Goal: Use online tool/utility: Utilize a website feature to perform a specific function

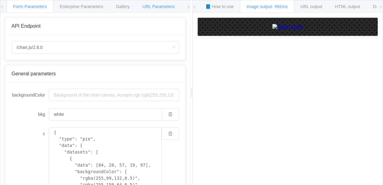
click at [154, 4] on span "URL Parameters" at bounding box center [158, 6] width 32 height 5
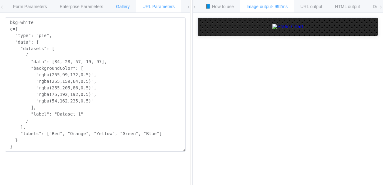
click at [122, 7] on span "Gallery" at bounding box center [123, 6] width 14 height 5
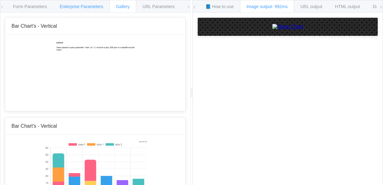
click at [88, 8] on span "Enterprise Parameters" at bounding box center [82, 6] width 44 height 5
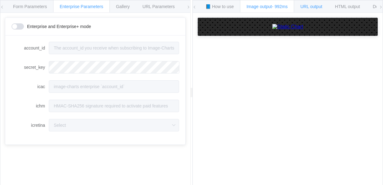
click at [314, 6] on span "URL output" at bounding box center [311, 6] width 22 height 5
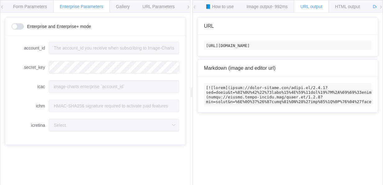
scroll to position [0, 1414]
click at [358, 5] on span "HTML output" at bounding box center [347, 6] width 25 height 5
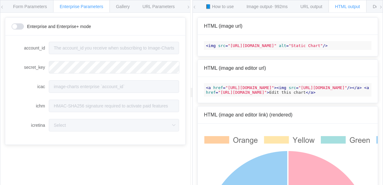
click at [2, 5] on span at bounding box center [2, 7] width 4 height 14
click at [24, 7] on span "Form Parameters" at bounding box center [30, 6] width 34 height 5
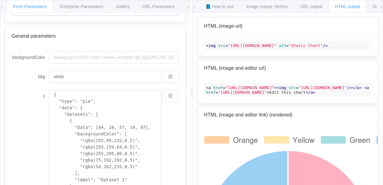
scroll to position [37, 0]
click at [67, 56] on input "backgroundColor" at bounding box center [114, 57] width 130 height 12
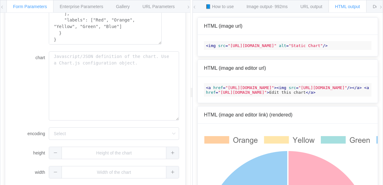
scroll to position [218, 0]
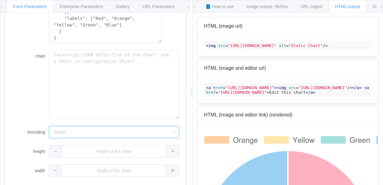
click at [106, 129] on input "encoding" at bounding box center [114, 132] width 130 height 12
click at [104, 149] on li "url" at bounding box center [114, 148] width 130 height 11
type input "url"
click at [114, 132] on input "url" at bounding box center [105, 132] width 113 height 12
click at [117, 147] on li "url" at bounding box center [105, 148] width 113 height 11
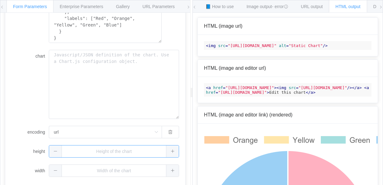
click at [127, 156] on input "text" at bounding box center [114, 151] width 130 height 12
click at [128, 164] on input "text" at bounding box center [114, 170] width 130 height 12
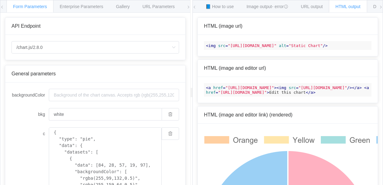
click at [2, 7] on icon at bounding box center [2, 7] width 4 height 4
click at [3, 8] on icon at bounding box center [2, 7] width 4 height 4
click at [375, 6] on span "Documentation" at bounding box center [388, 6] width 29 height 5
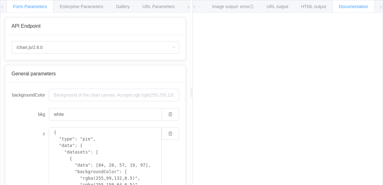
click at [381, 7] on icon at bounding box center [381, 7] width 4 height 4
click at [189, 7] on icon at bounding box center [189, 7] width 4 height 4
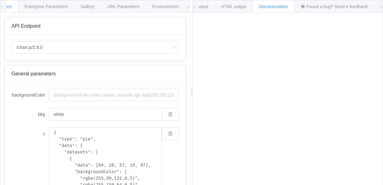
click at [195, 7] on icon at bounding box center [195, 7] width 4 height 4
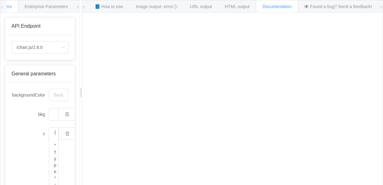
drag, startPoint x: 192, startPoint y: 43, endPoint x: 80, endPoint y: 35, distance: 112.0
click at [80, 35] on div at bounding box center [81, 92] width 2 height 185
